Goal: Transaction & Acquisition: Book appointment/travel/reservation

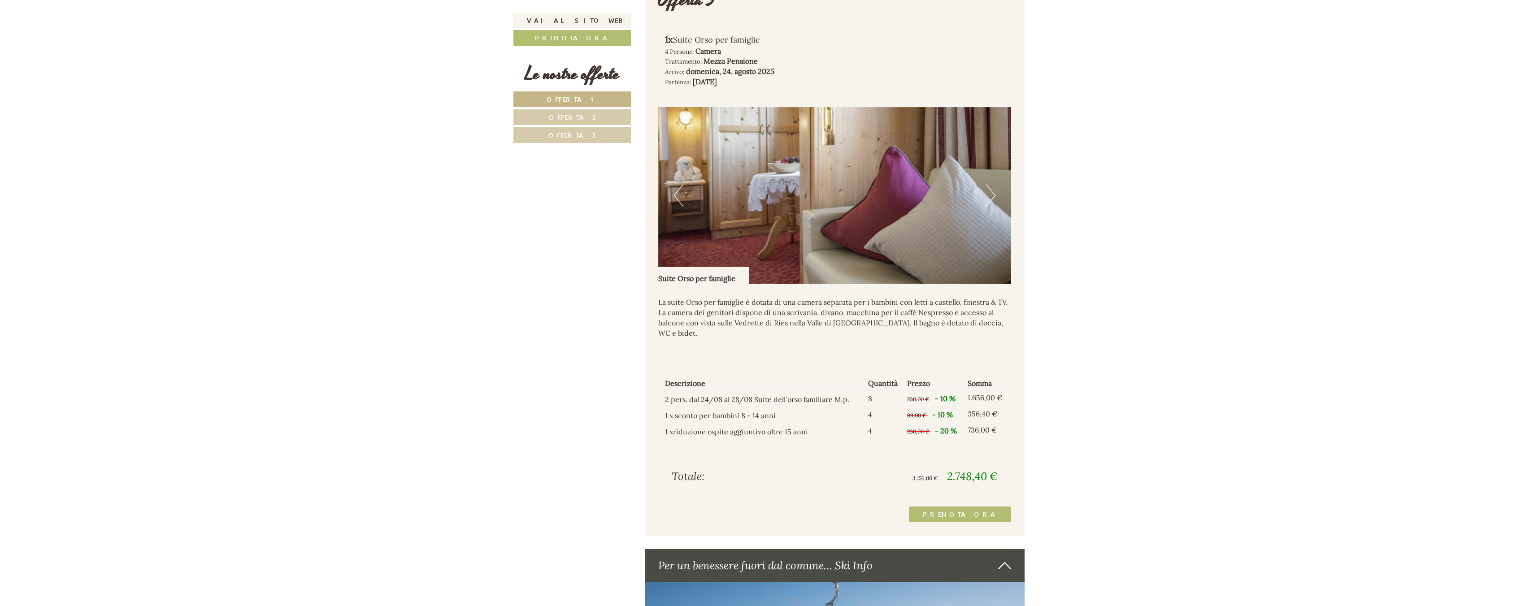
scroll to position [2053, 0]
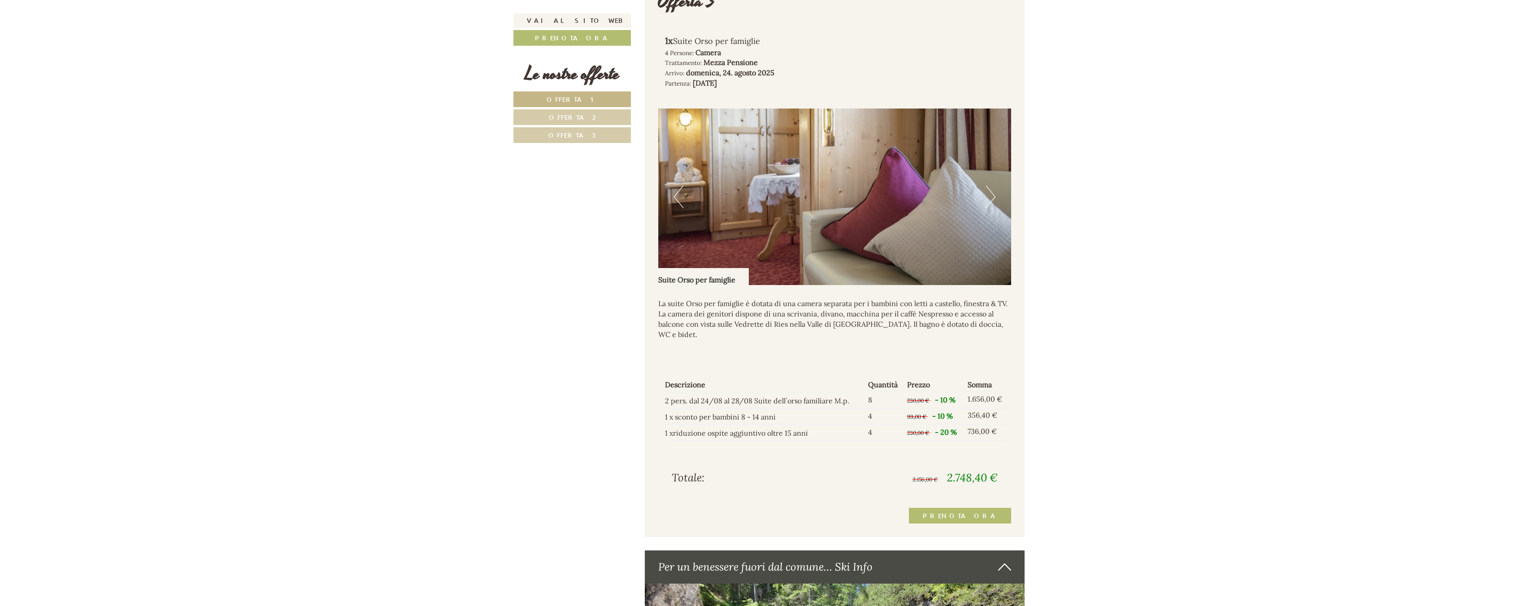
click at [997, 197] on img at bounding box center [834, 197] width 353 height 177
click at [996, 197] on img at bounding box center [834, 197] width 353 height 177
click at [995, 197] on button "Next" at bounding box center [990, 197] width 9 height 22
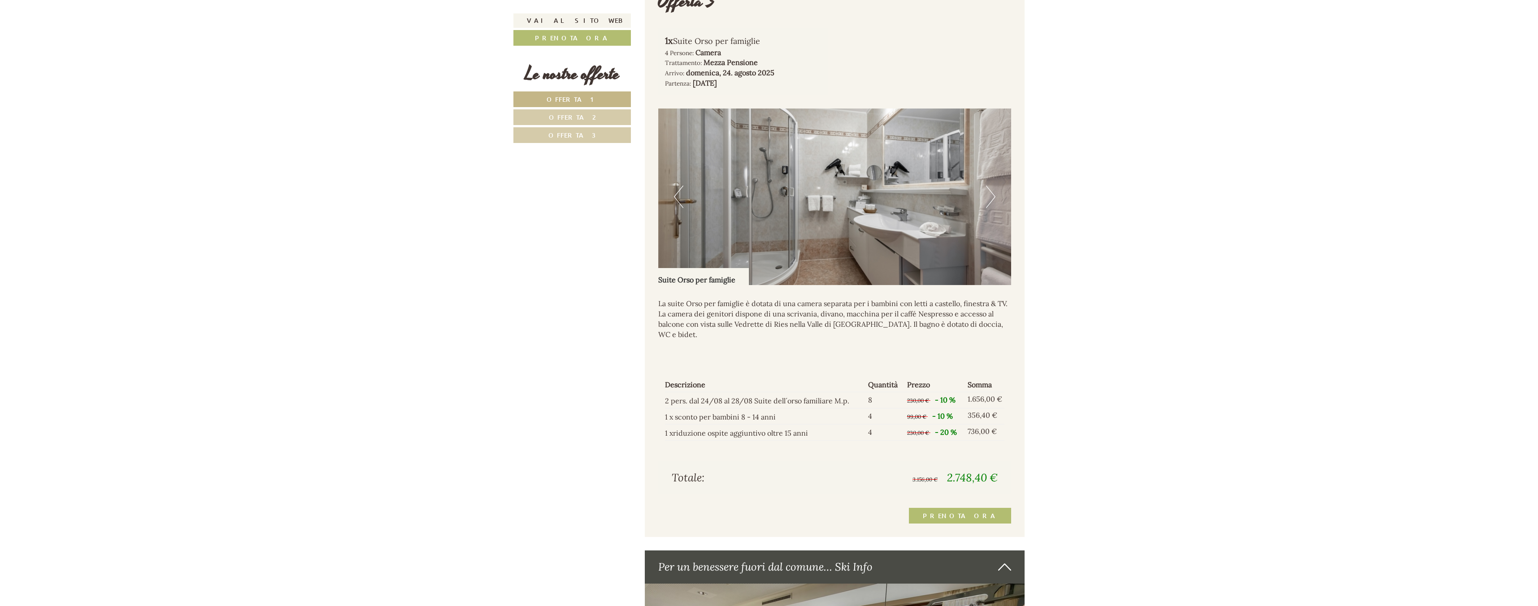
click at [995, 197] on button "Next" at bounding box center [990, 197] width 9 height 22
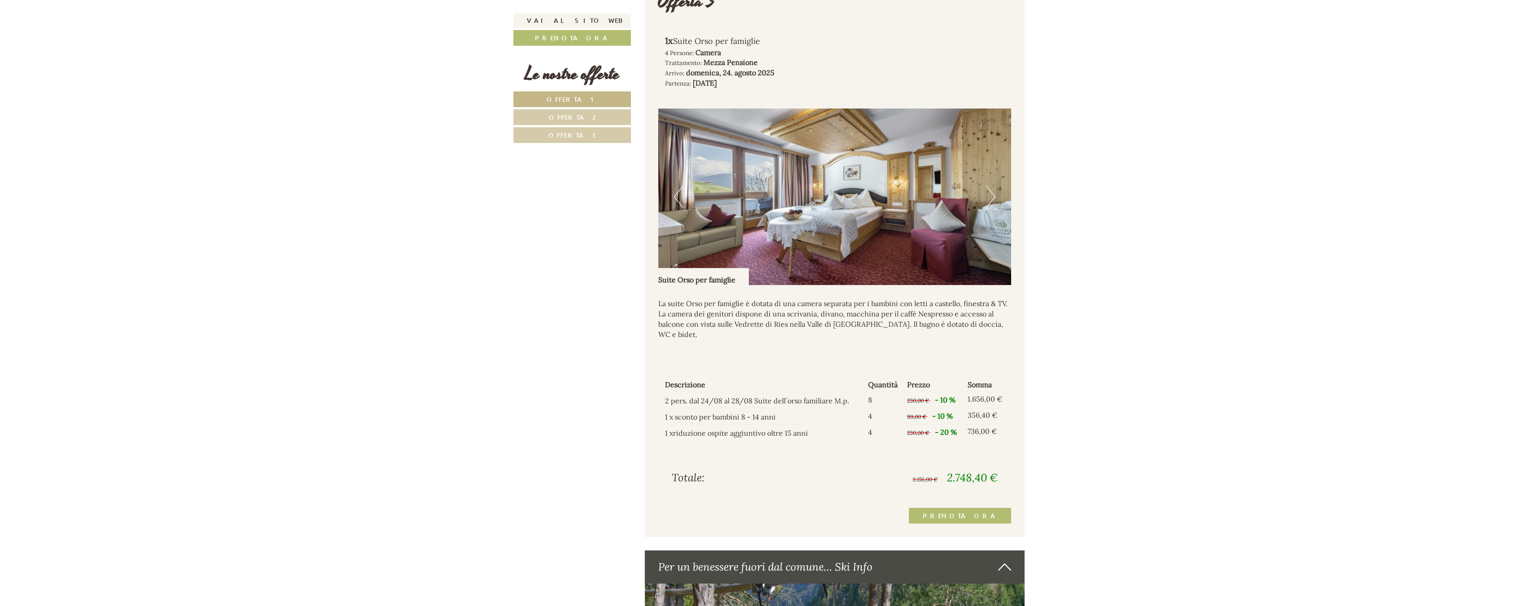
click at [995, 197] on button "Next" at bounding box center [990, 197] width 9 height 22
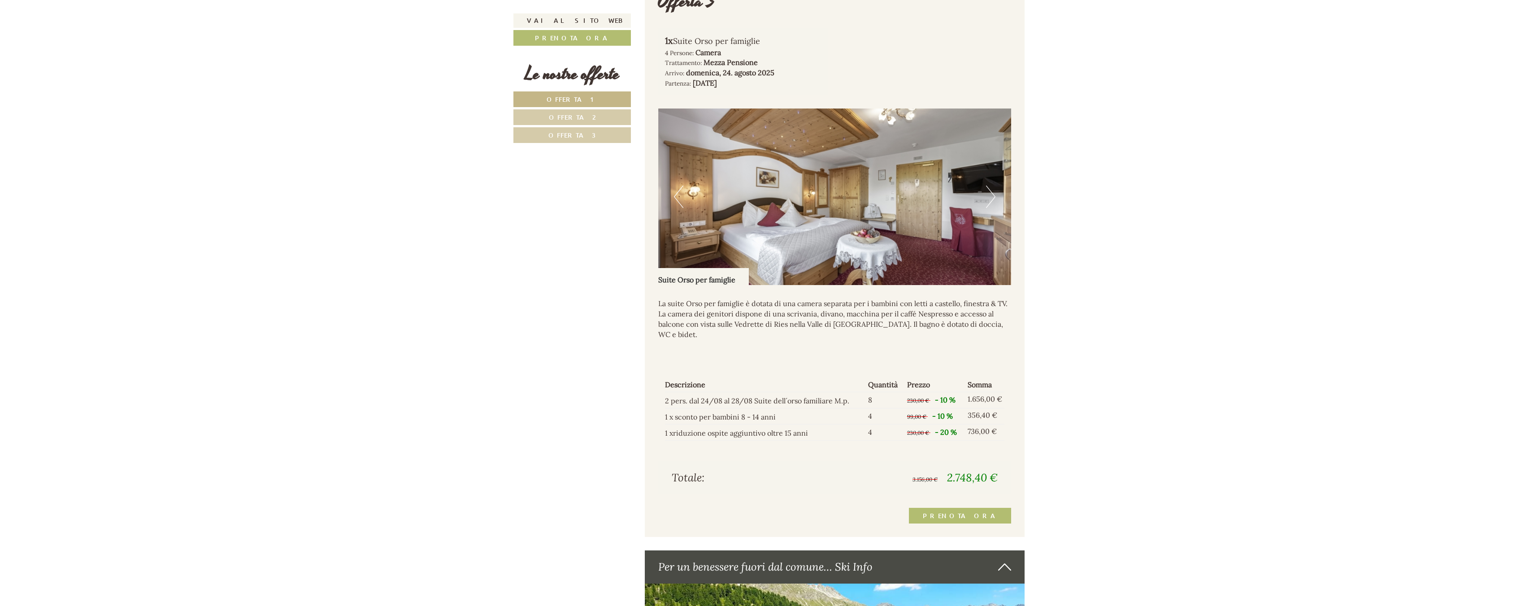
click at [675, 195] on button "Previous" at bounding box center [678, 197] width 9 height 22
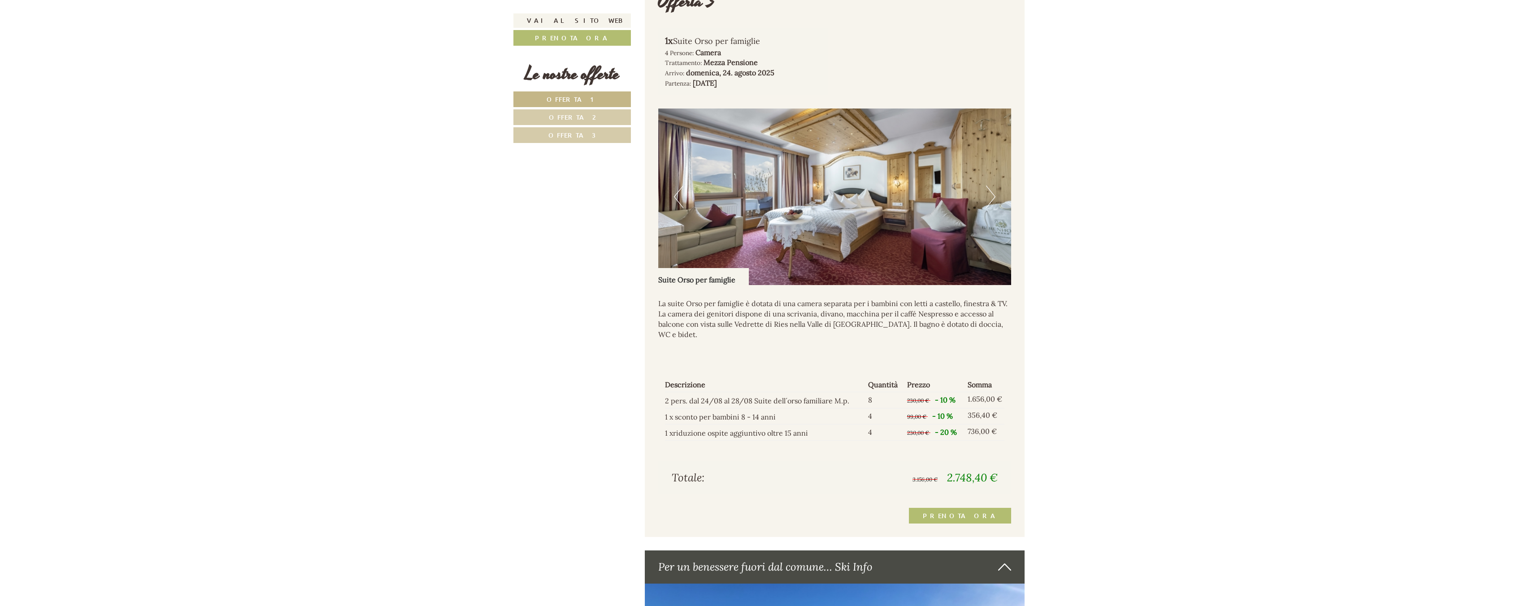
click at [993, 196] on button "Next" at bounding box center [990, 197] width 9 height 22
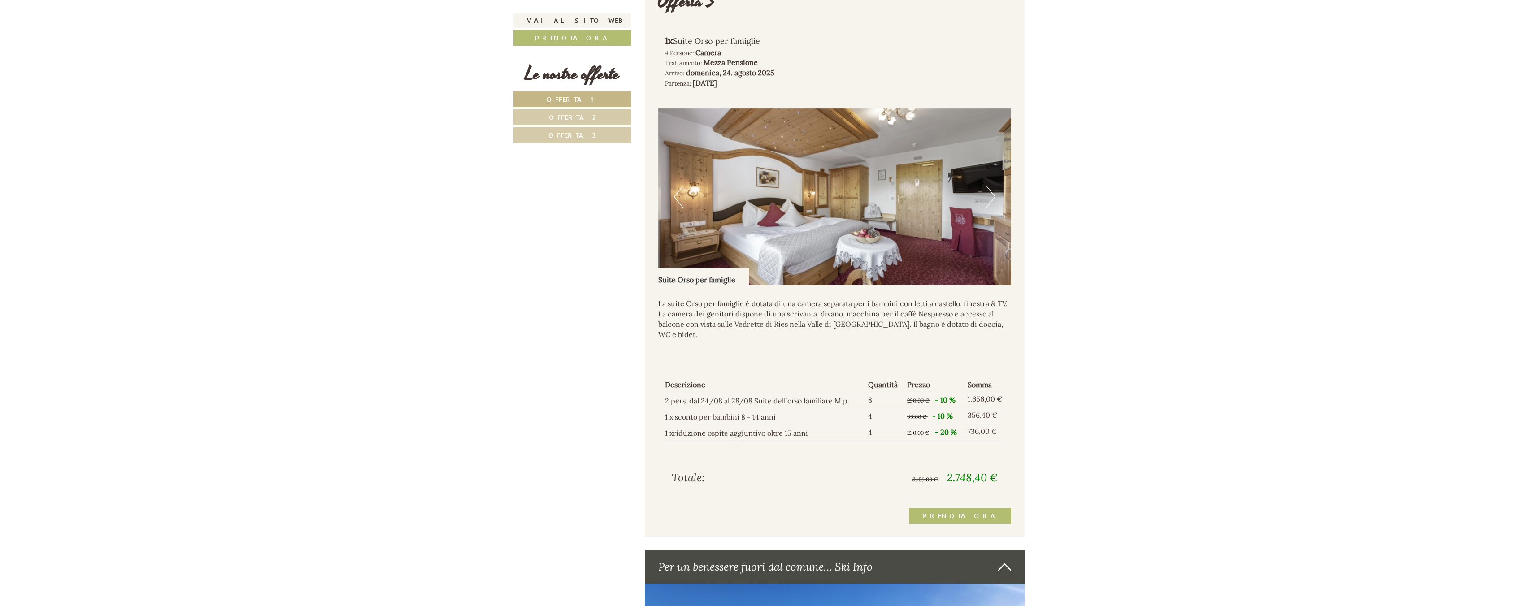
click at [993, 196] on button "Next" at bounding box center [990, 197] width 9 height 22
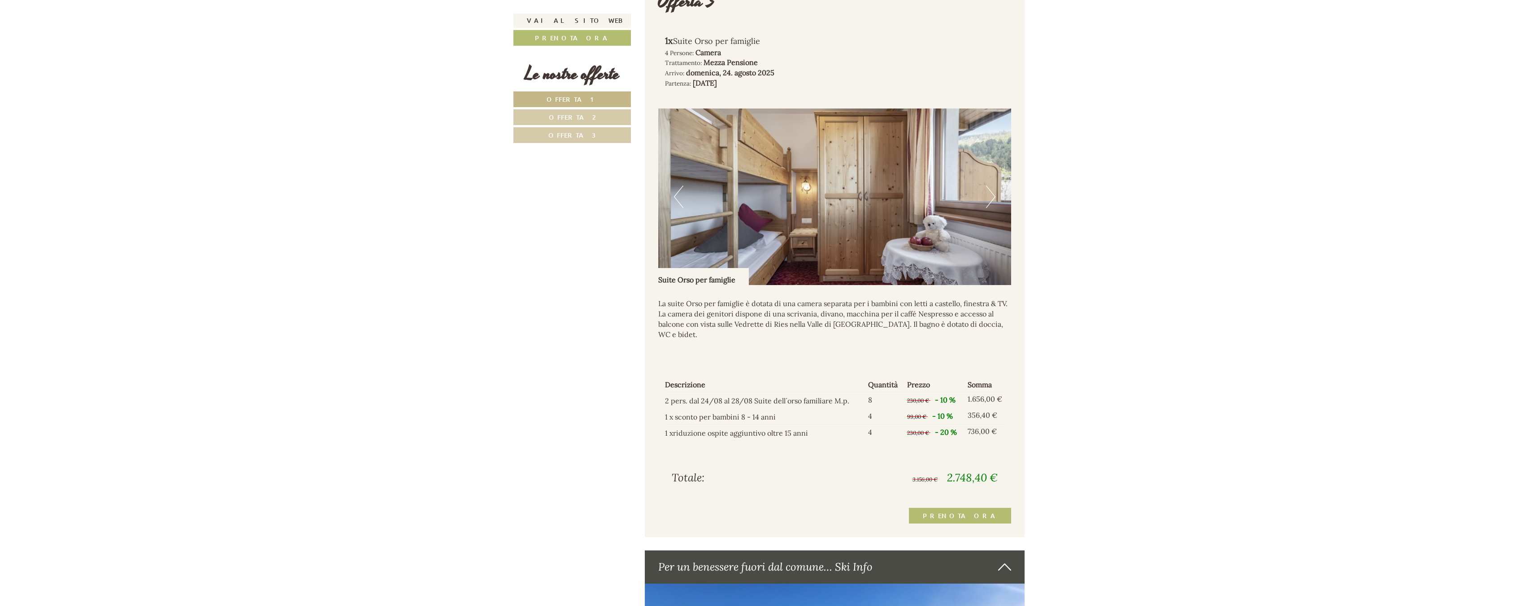
click at [993, 196] on button "Next" at bounding box center [990, 197] width 9 height 22
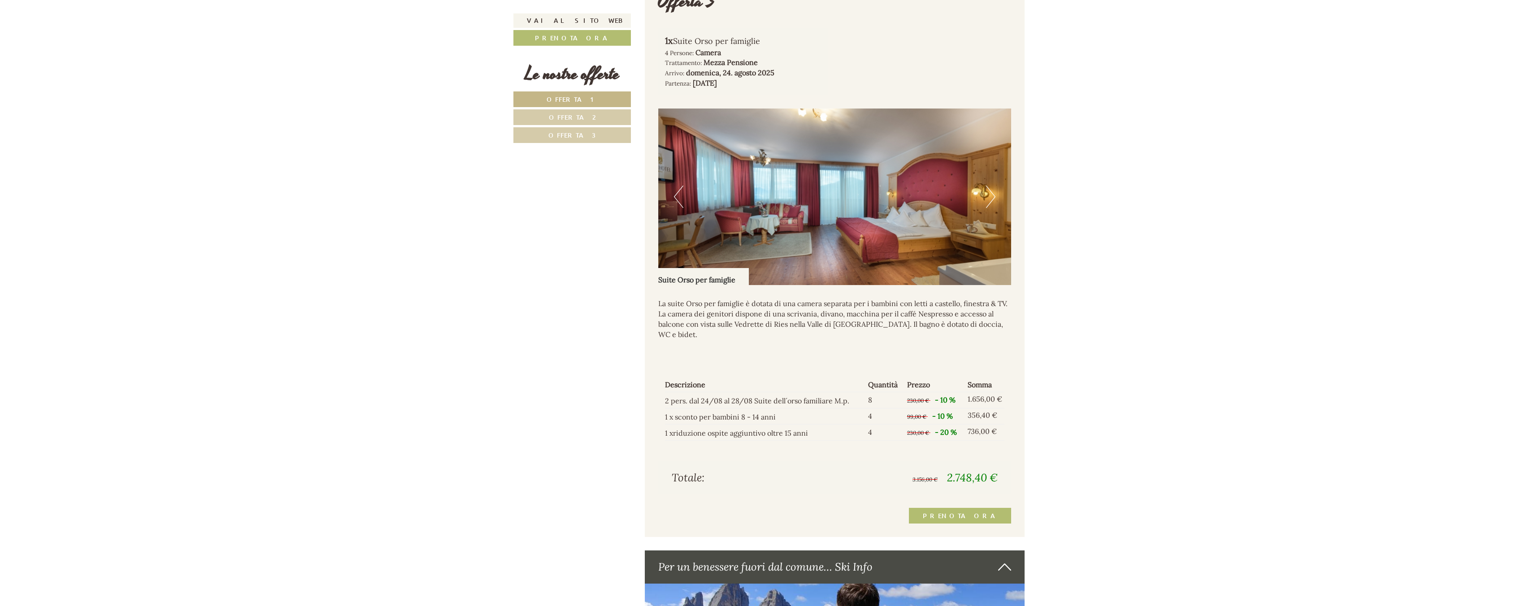
click at [678, 196] on button "Previous" at bounding box center [678, 197] width 9 height 22
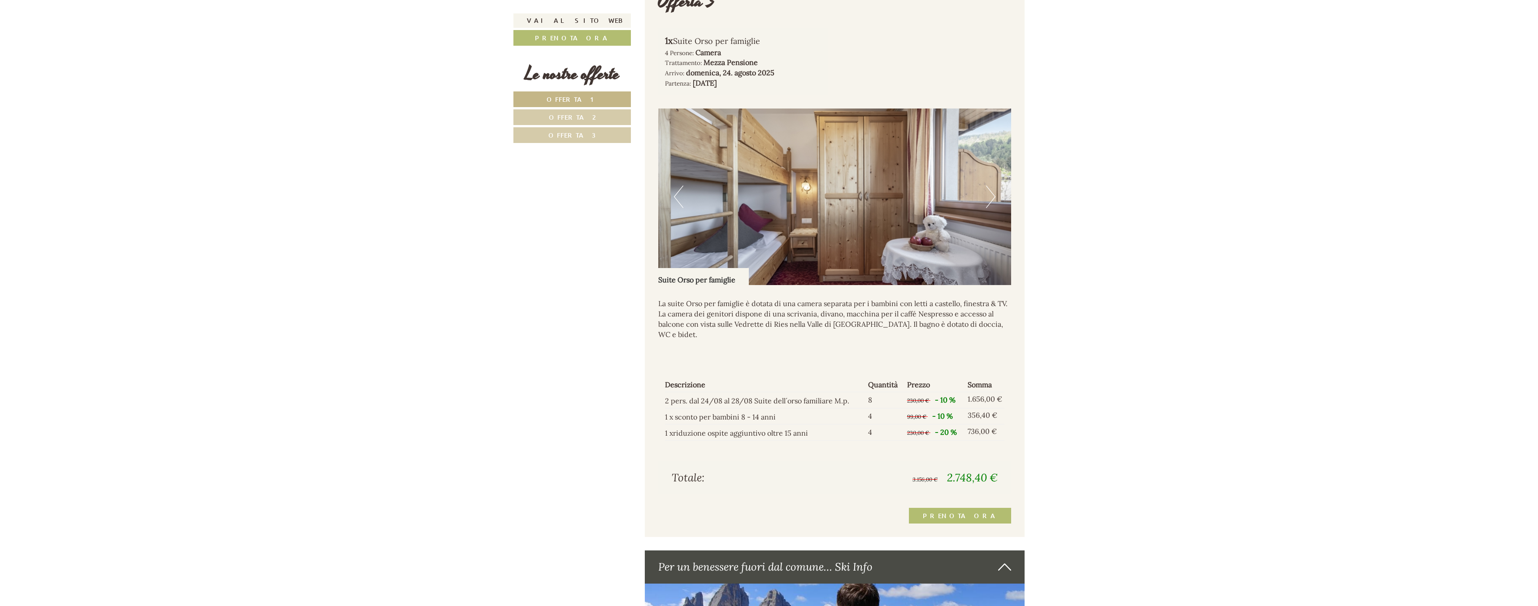
click at [678, 196] on button "Previous" at bounding box center [678, 197] width 9 height 22
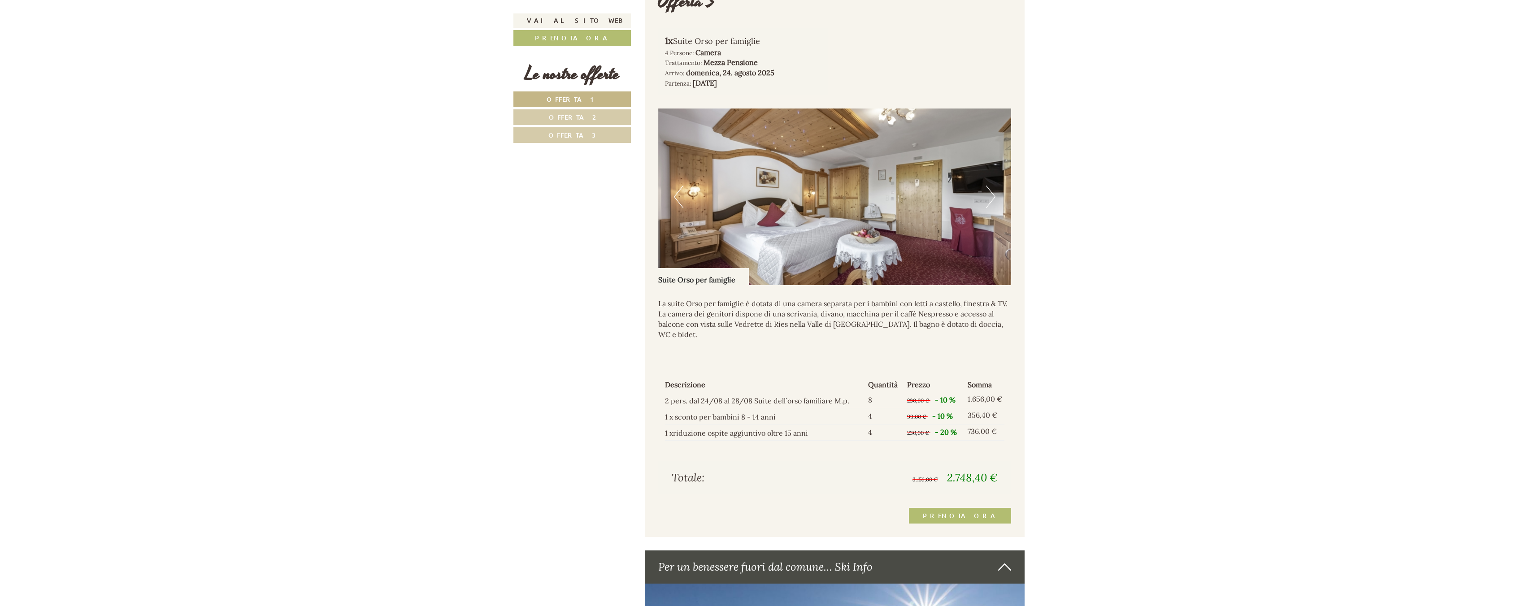
click at [994, 199] on button "Next" at bounding box center [990, 197] width 9 height 22
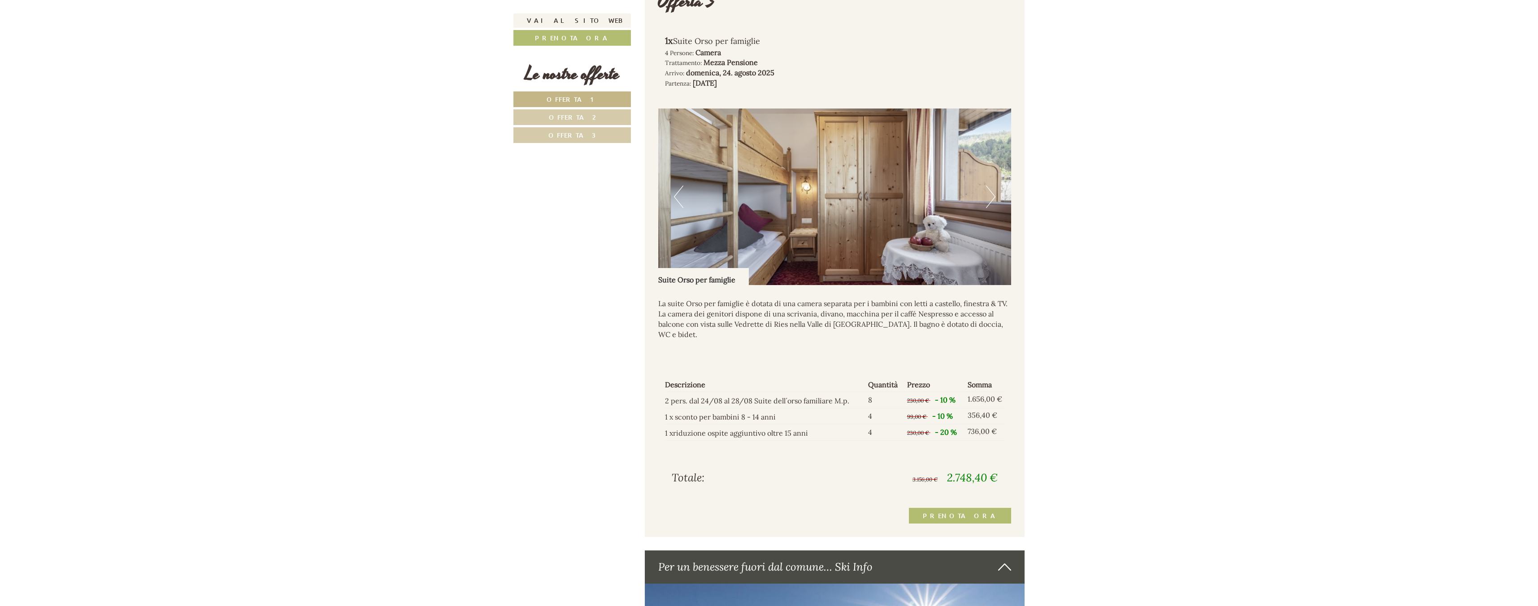
click at [994, 199] on button "Next" at bounding box center [990, 197] width 9 height 22
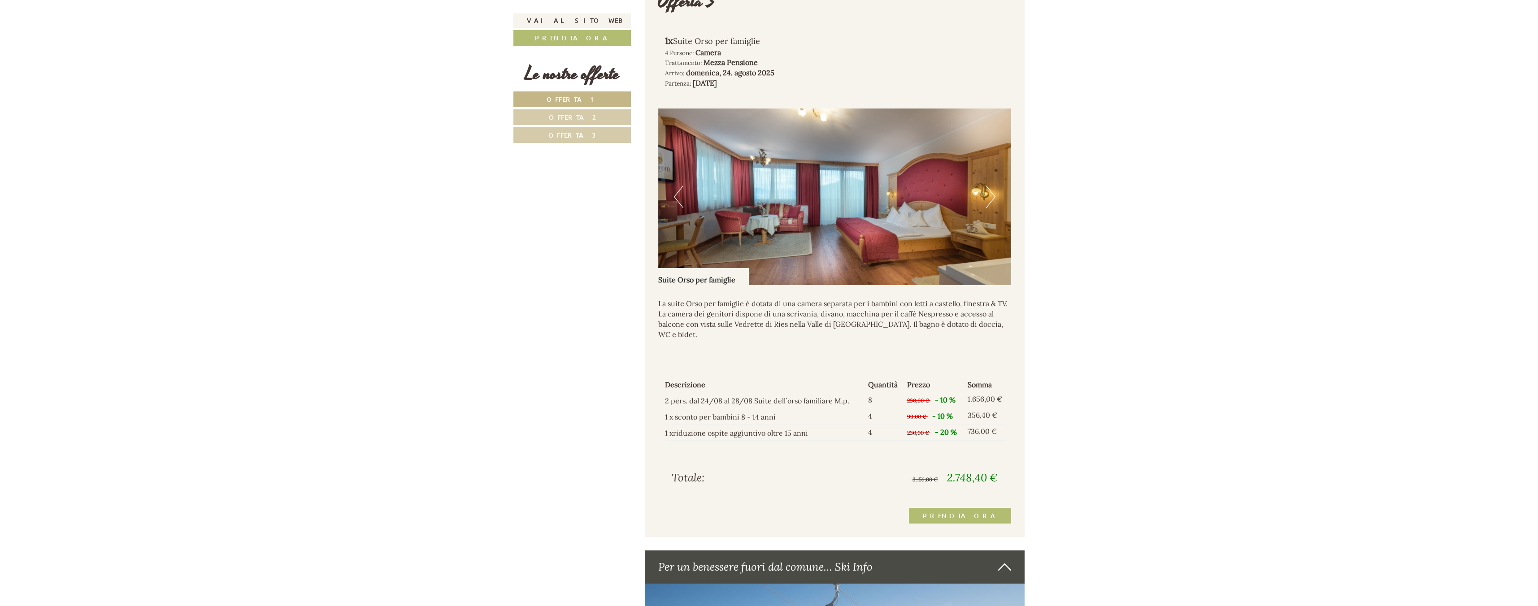
click at [994, 199] on button "Next" at bounding box center [990, 197] width 9 height 22
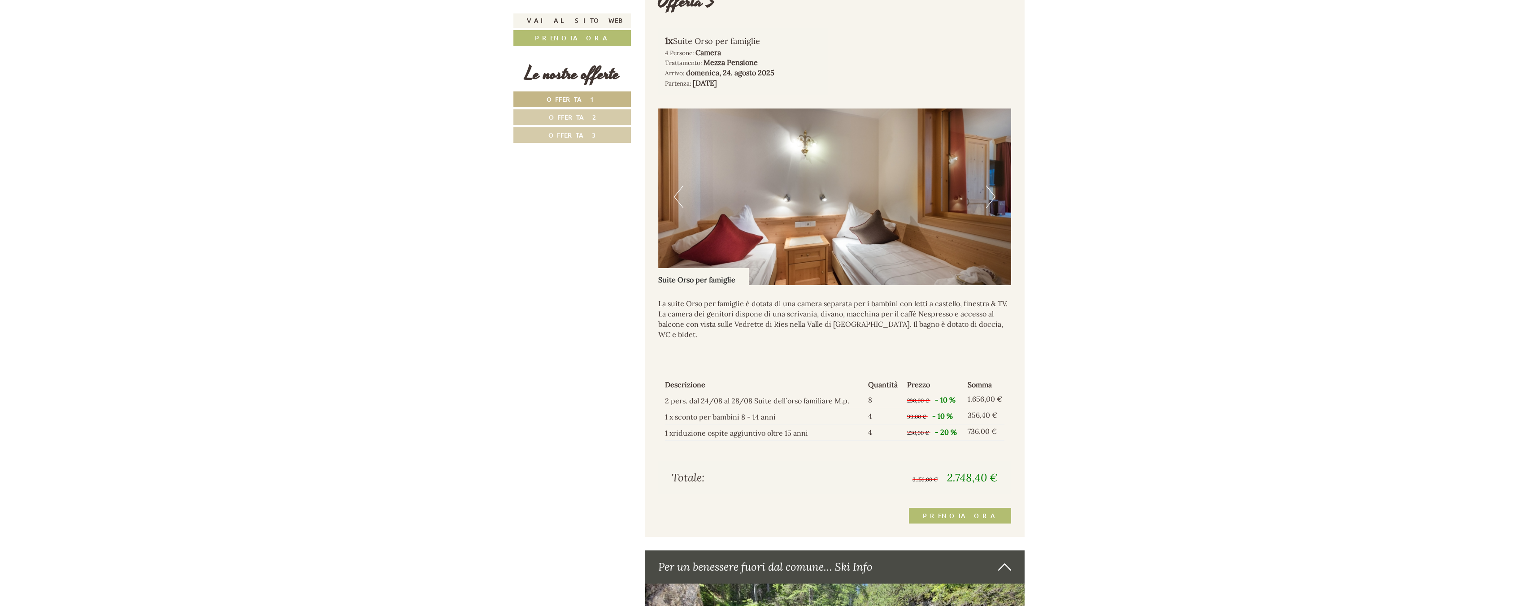
click at [677, 195] on button "Previous" at bounding box center [678, 197] width 9 height 22
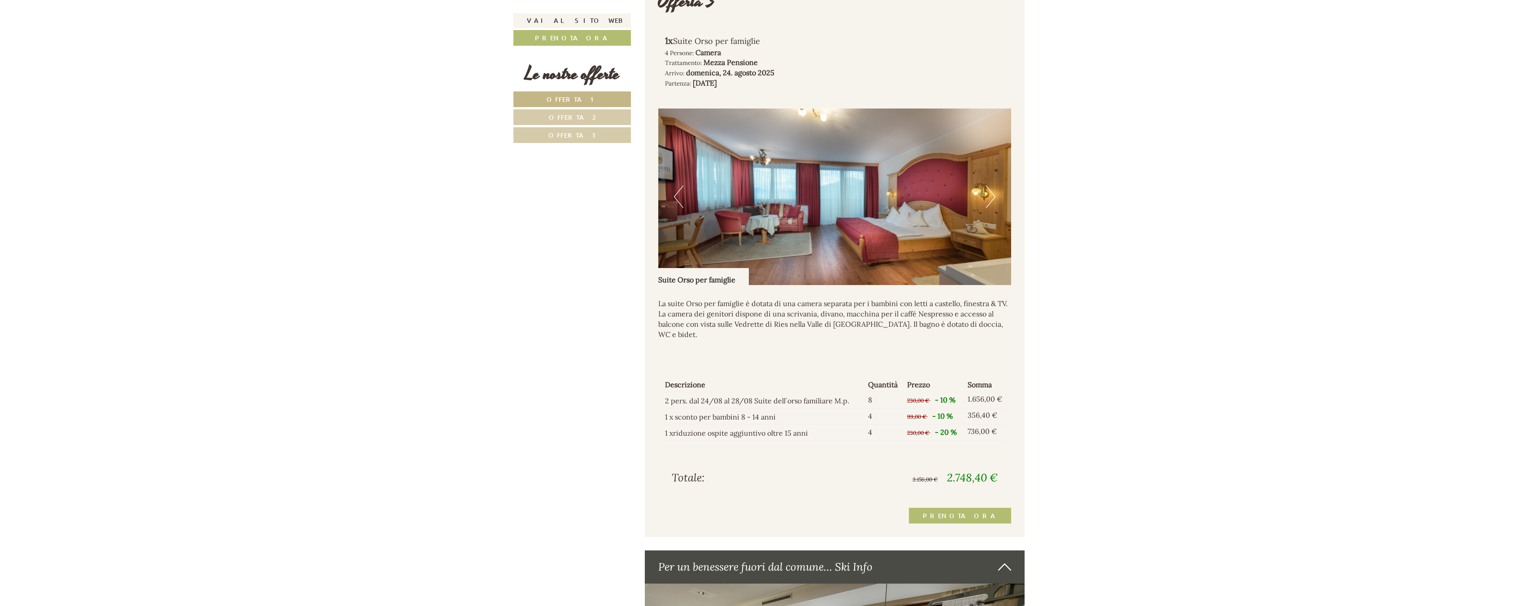
click at [990, 194] on button "Next" at bounding box center [990, 197] width 9 height 22
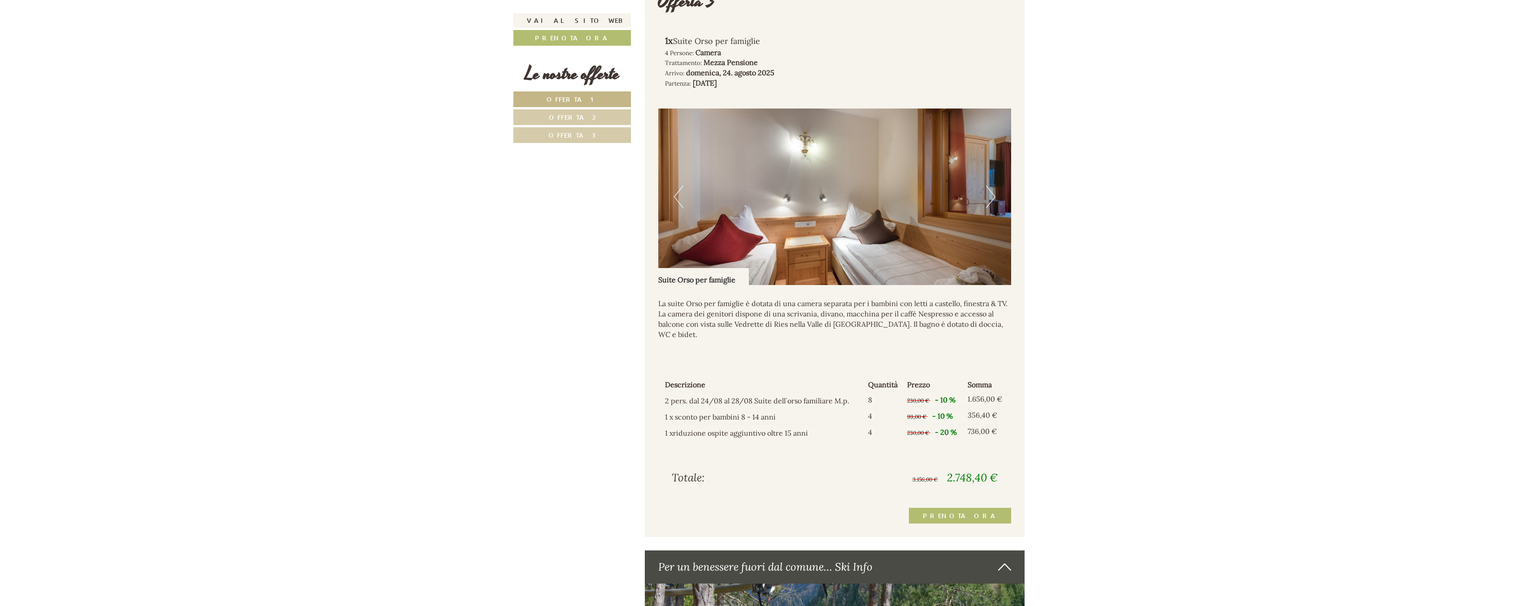
click at [990, 194] on button "Next" at bounding box center [990, 197] width 9 height 22
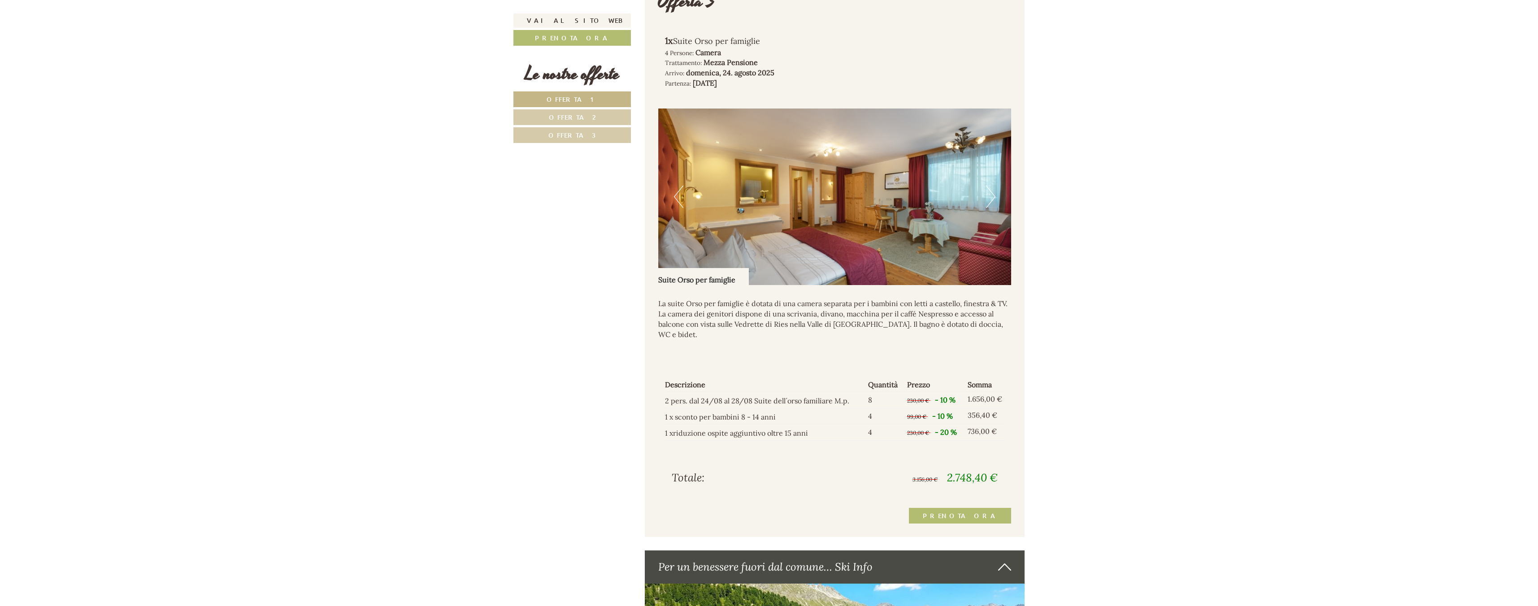
click at [990, 194] on button "Next" at bounding box center [990, 197] width 9 height 22
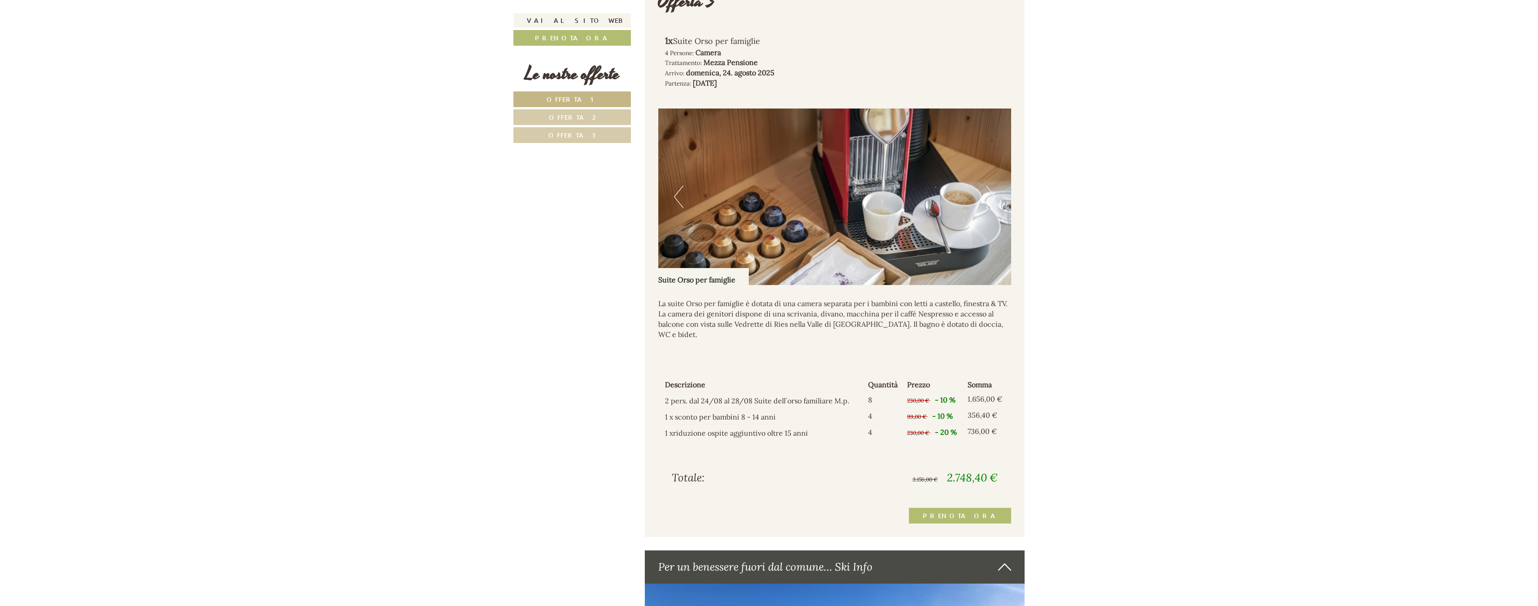
click at [990, 194] on button "Next" at bounding box center [990, 197] width 9 height 22
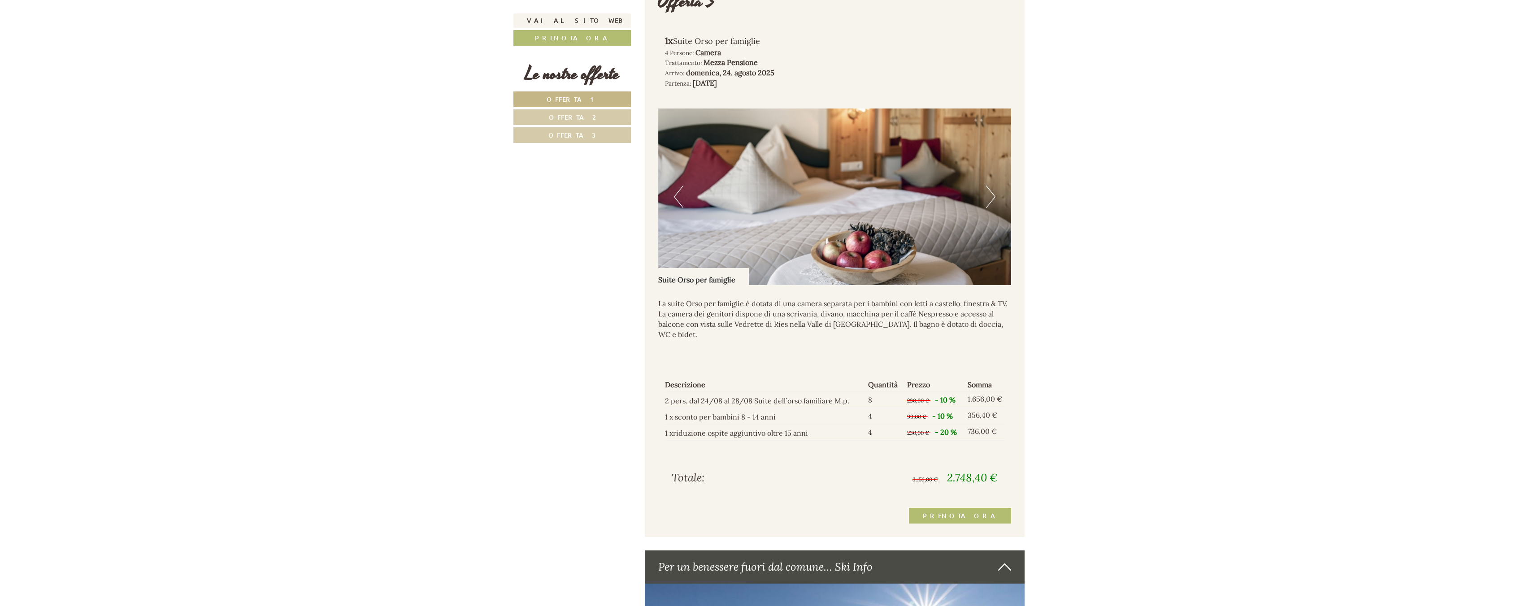
click at [990, 194] on button "Next" at bounding box center [990, 197] width 9 height 22
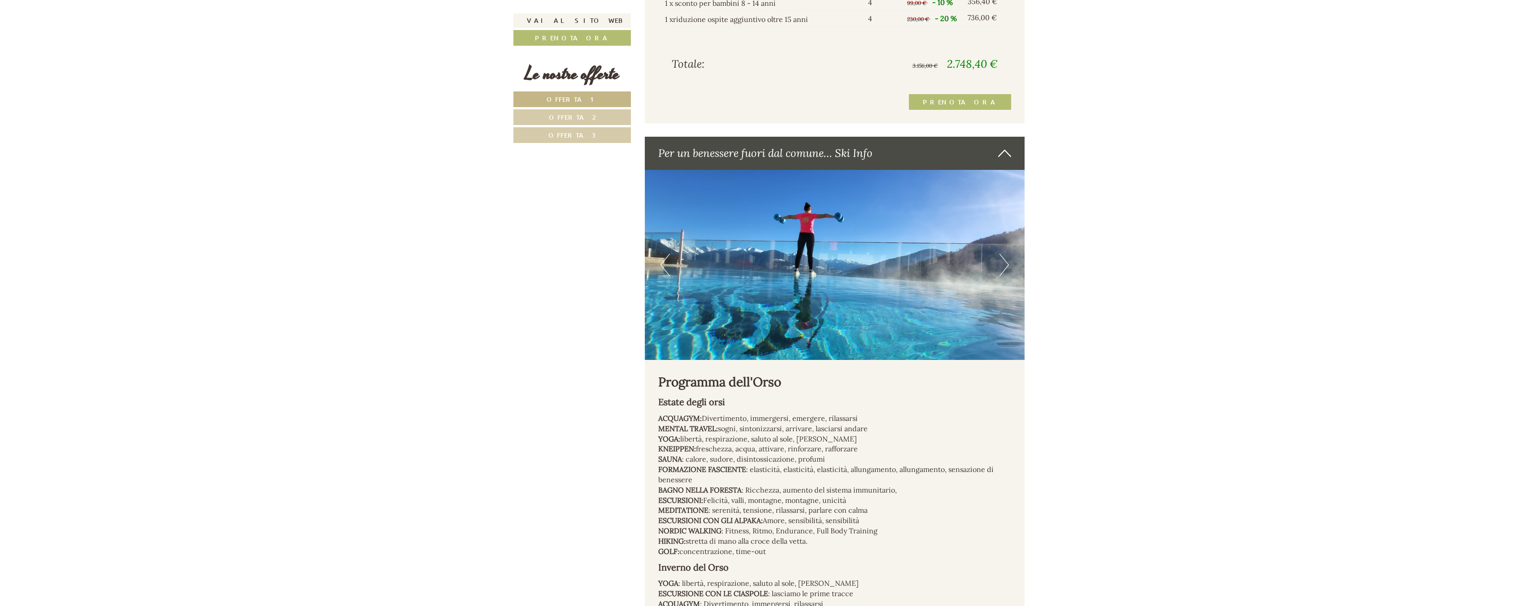
scroll to position [2449, 0]
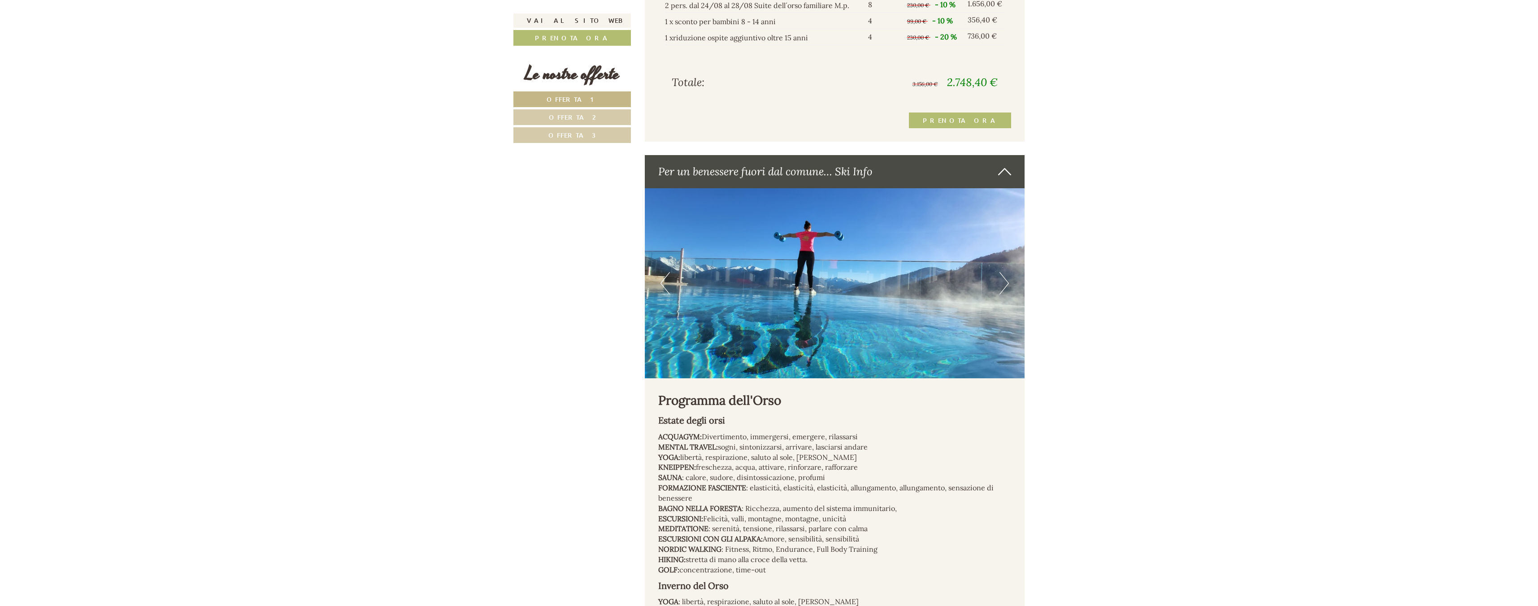
click at [1003, 164] on icon at bounding box center [1004, 171] width 13 height 15
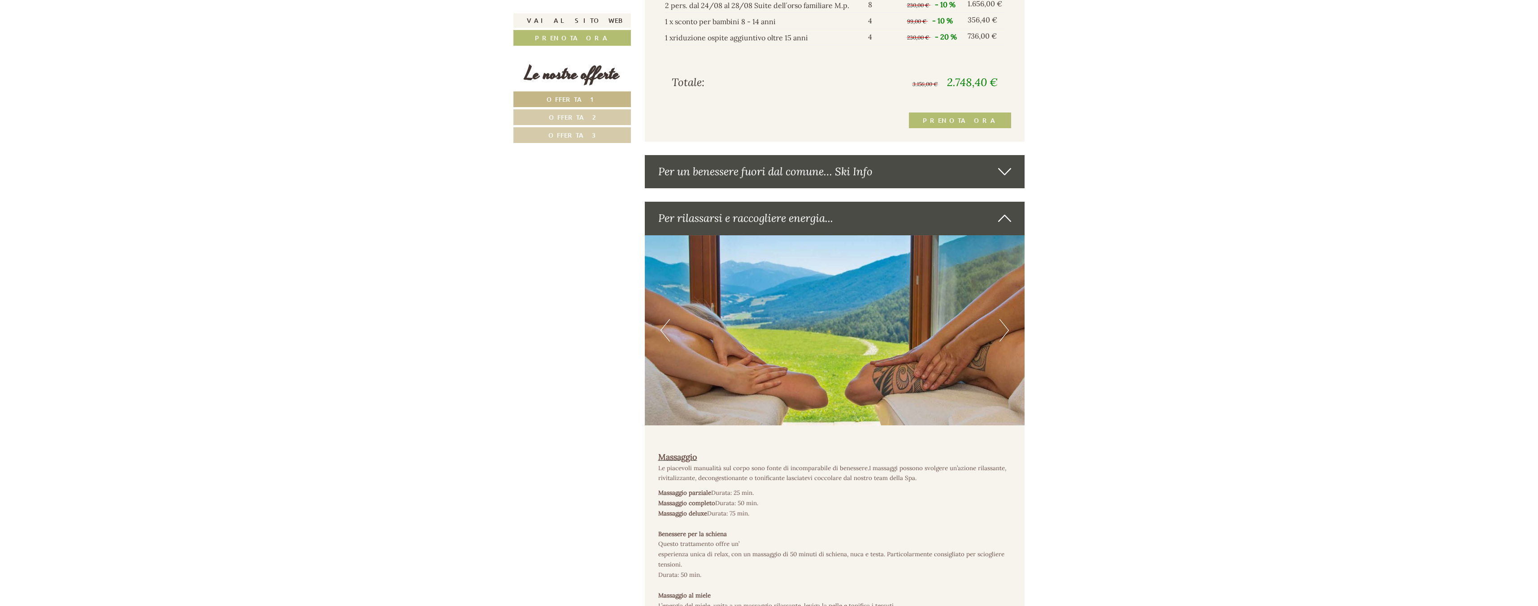
click at [1003, 164] on icon at bounding box center [1004, 171] width 13 height 15
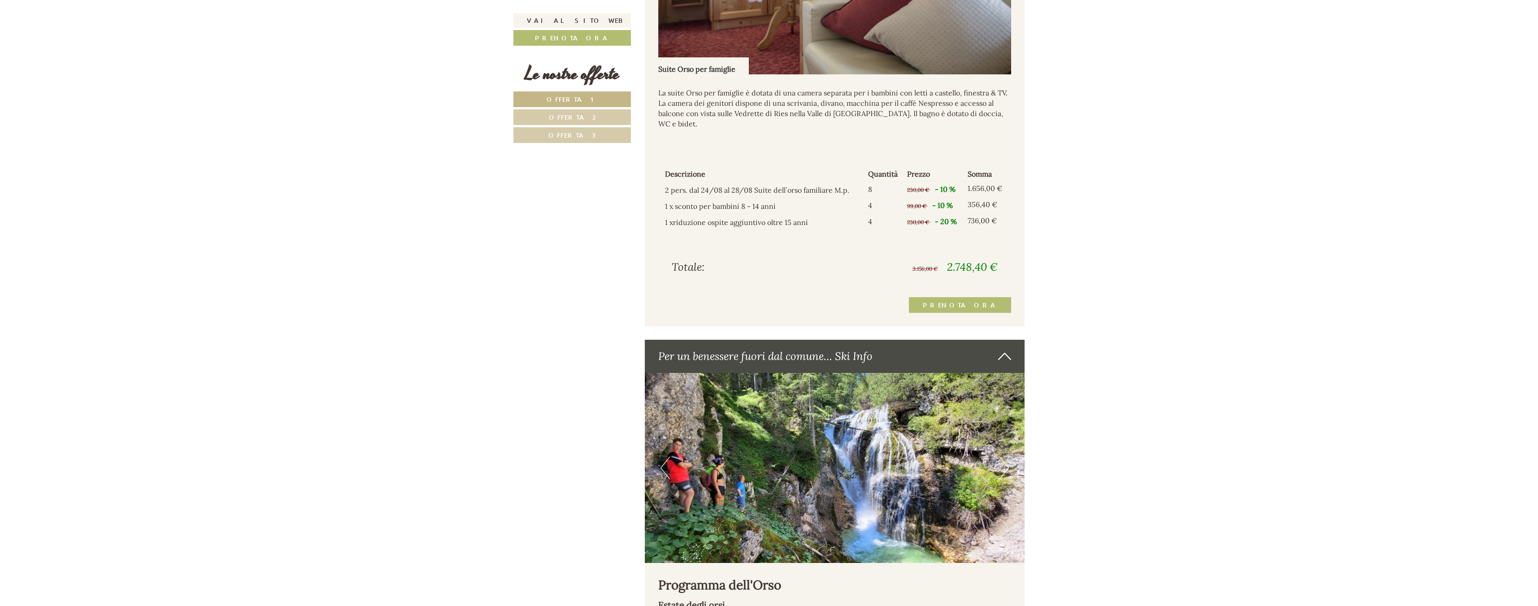
scroll to position [2264, 0]
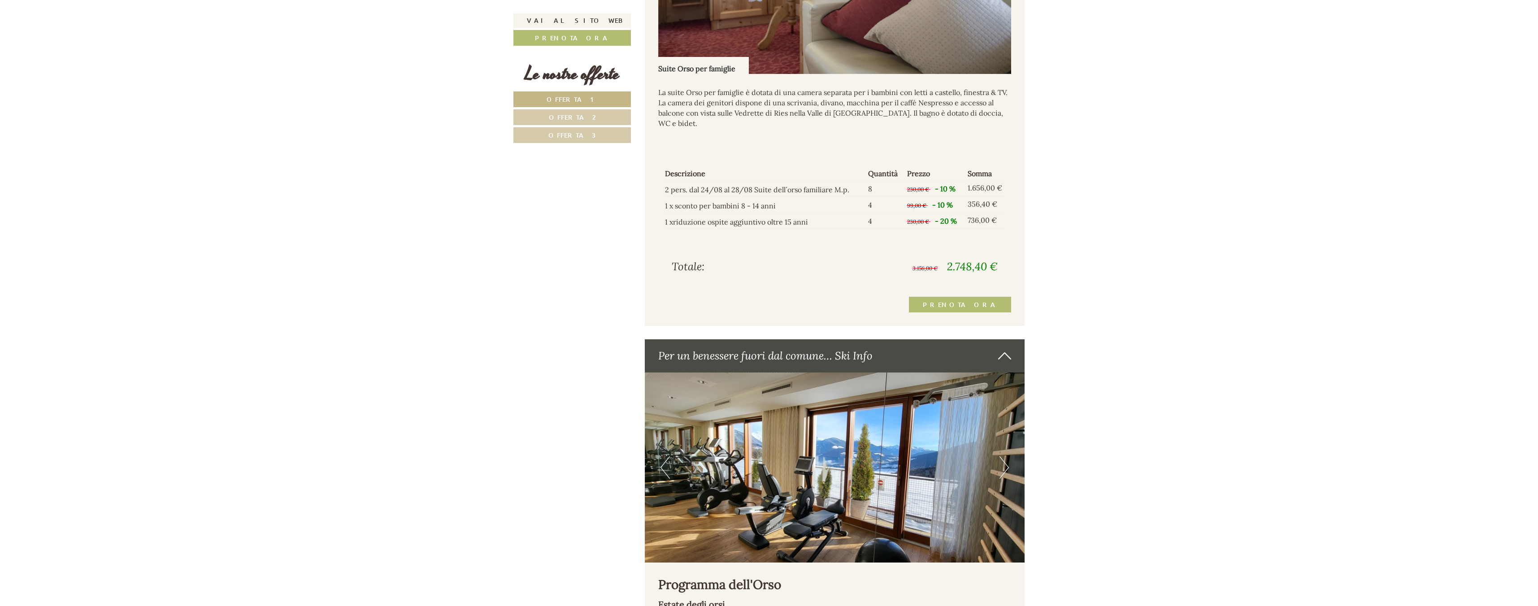
click at [579, 138] on span "Offerta 3" at bounding box center [573, 135] width 48 height 9
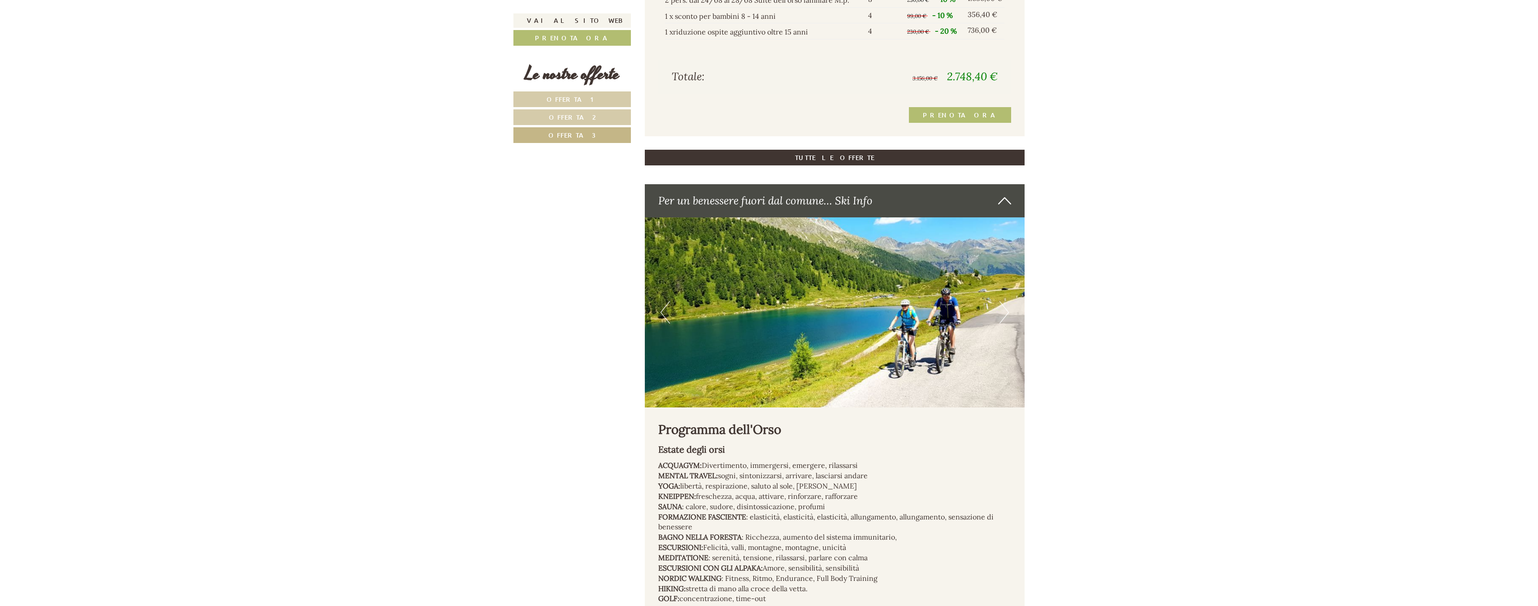
scroll to position [1266, 0]
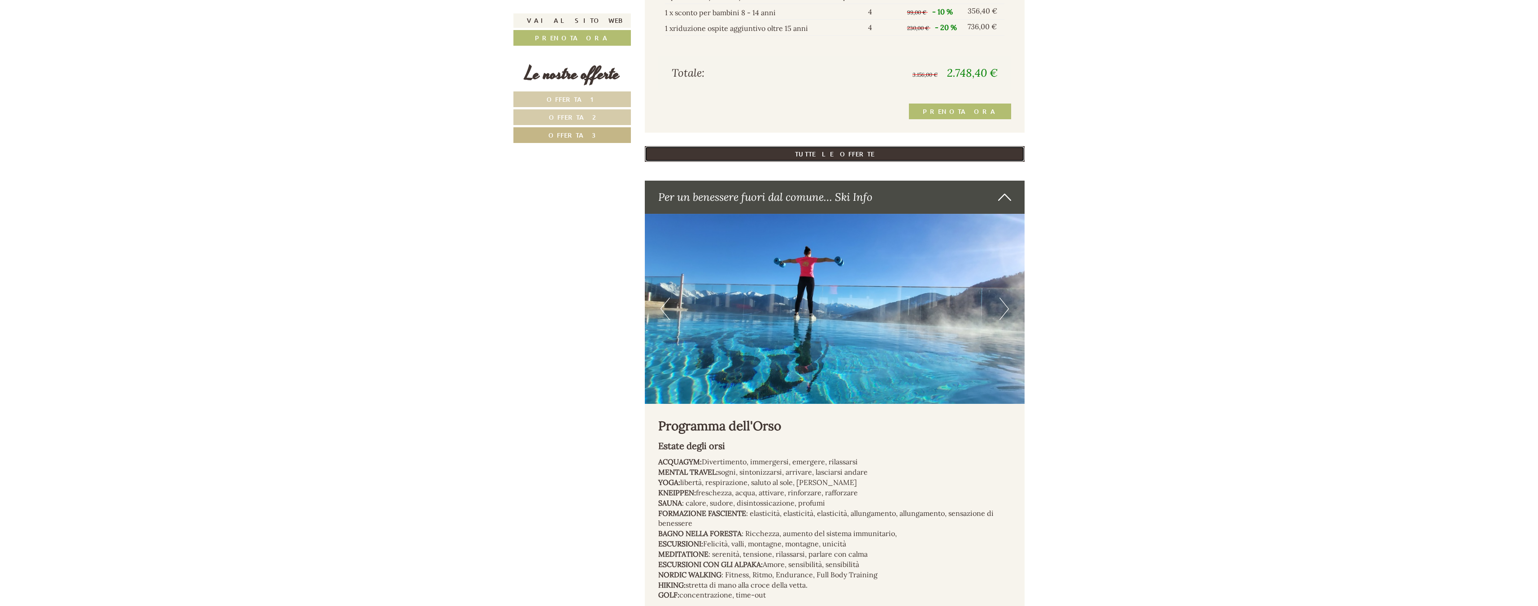
click at [842, 146] on link "TUTTE LE OFFERTE" at bounding box center [835, 154] width 380 height 16
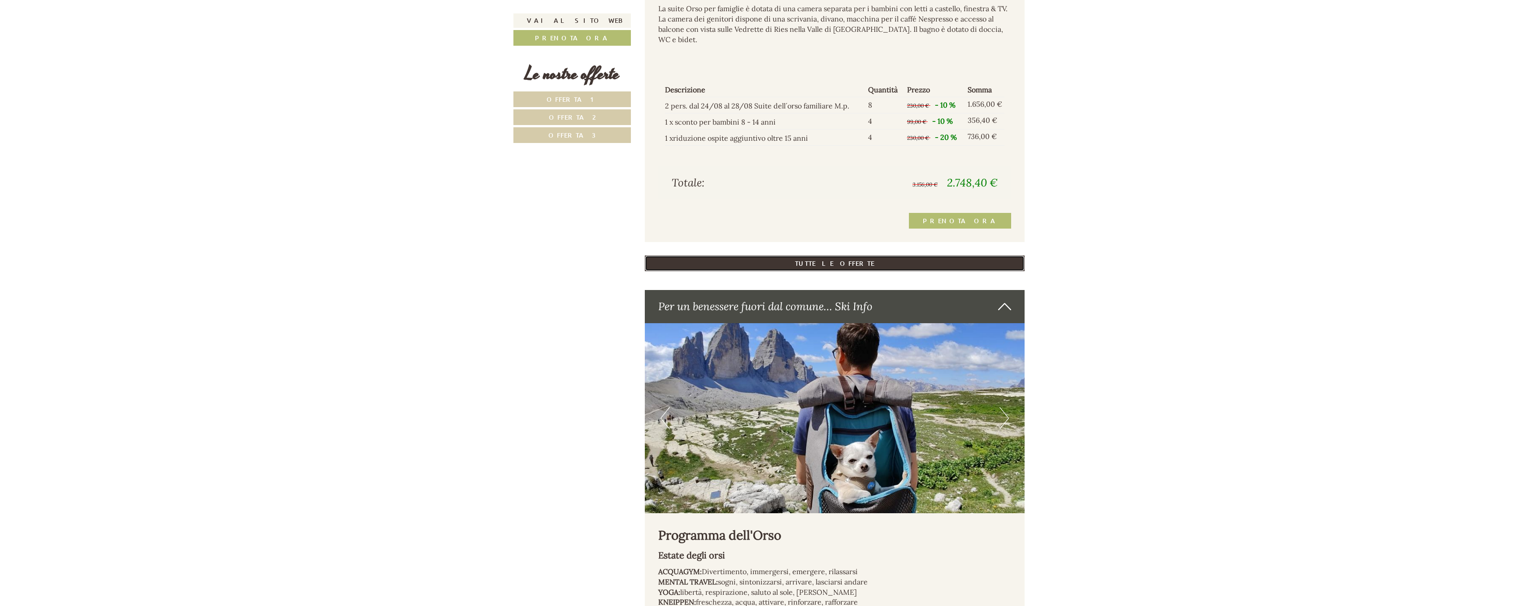
scroll to position [2348, 0]
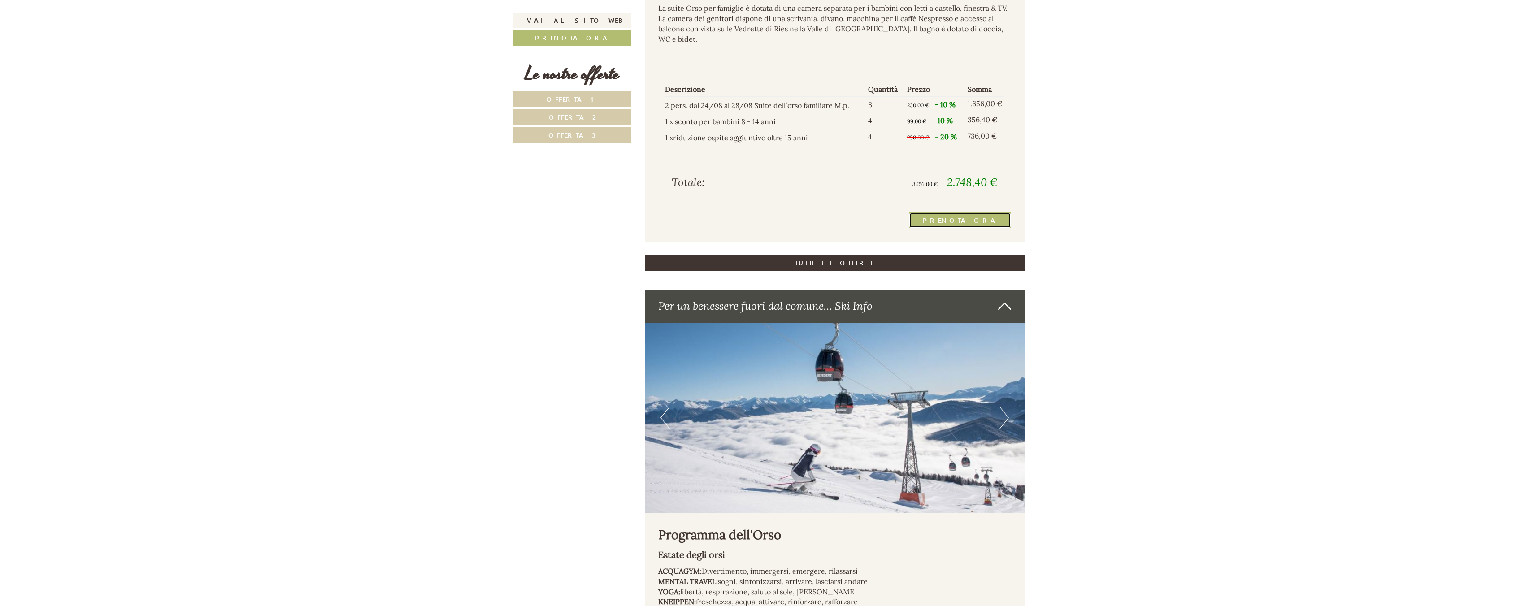
click at [969, 213] on link "Prenota ora" at bounding box center [960, 221] width 102 height 16
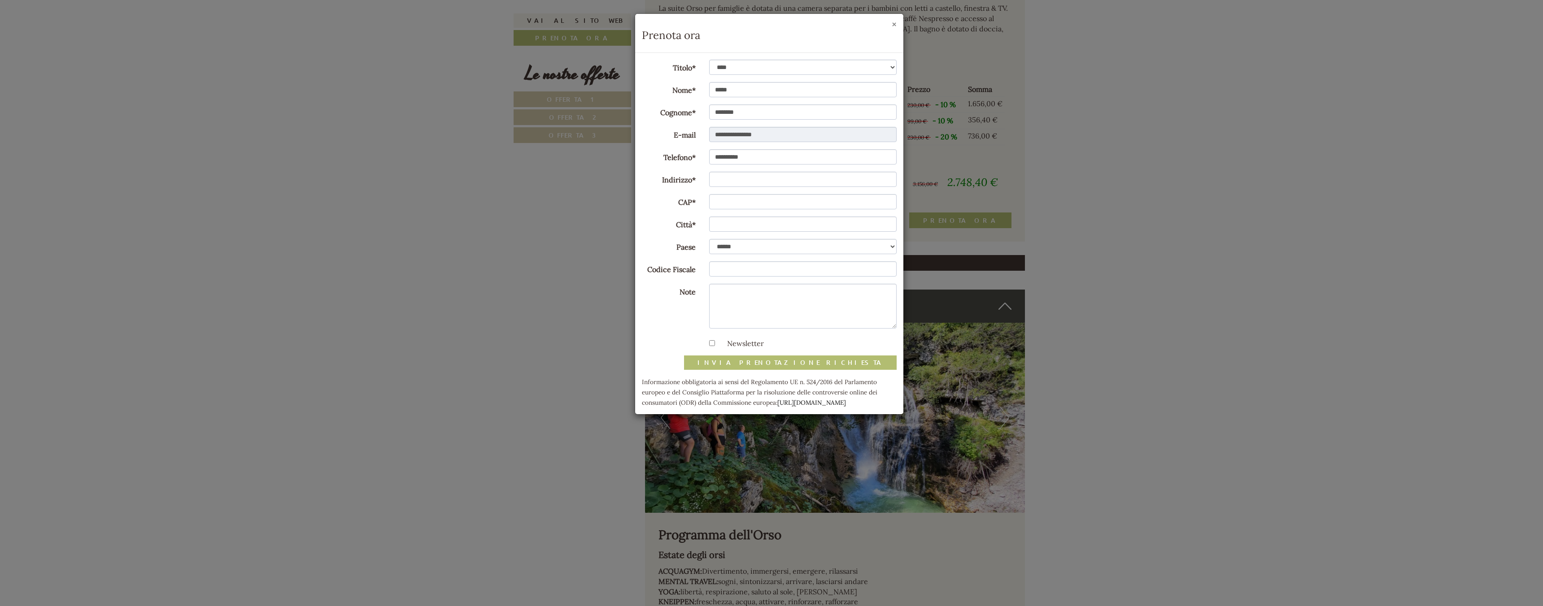
click at [895, 24] on button "×" at bounding box center [894, 24] width 5 height 9
